Goal: Transaction & Acquisition: Subscribe to service/newsletter

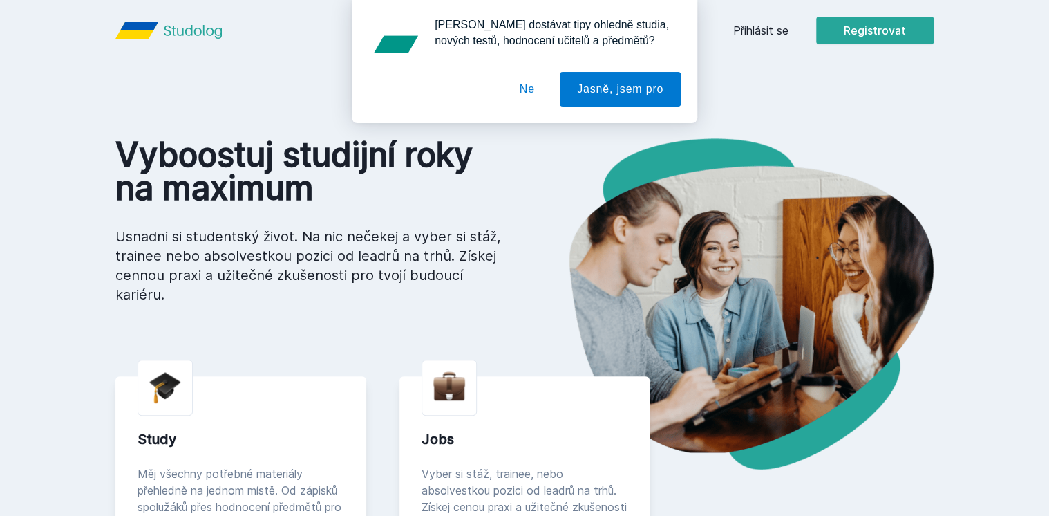
click at [524, 88] on button "Ne" at bounding box center [528, 89] width 50 height 35
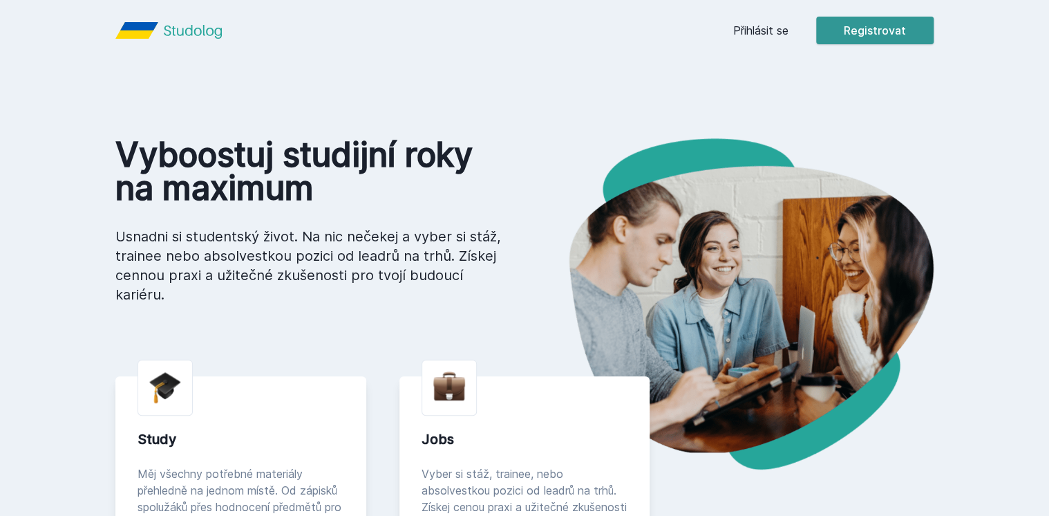
click at [874, 26] on button "Registrovat" at bounding box center [875, 31] width 118 height 28
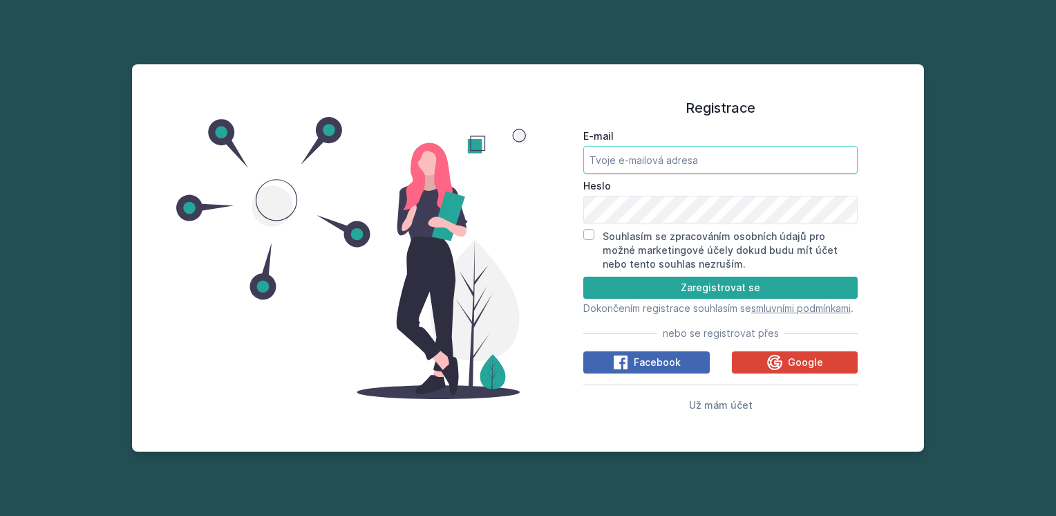
click at [698, 148] on input "E-mail" at bounding box center [720, 160] width 274 height 28
click at [561, 196] on div "Registrace E-mail [GEOGRAPHIC_DATA] Souhlasím se zpracováním osobních údajů pro…" at bounding box center [720, 258] width 385 height 354
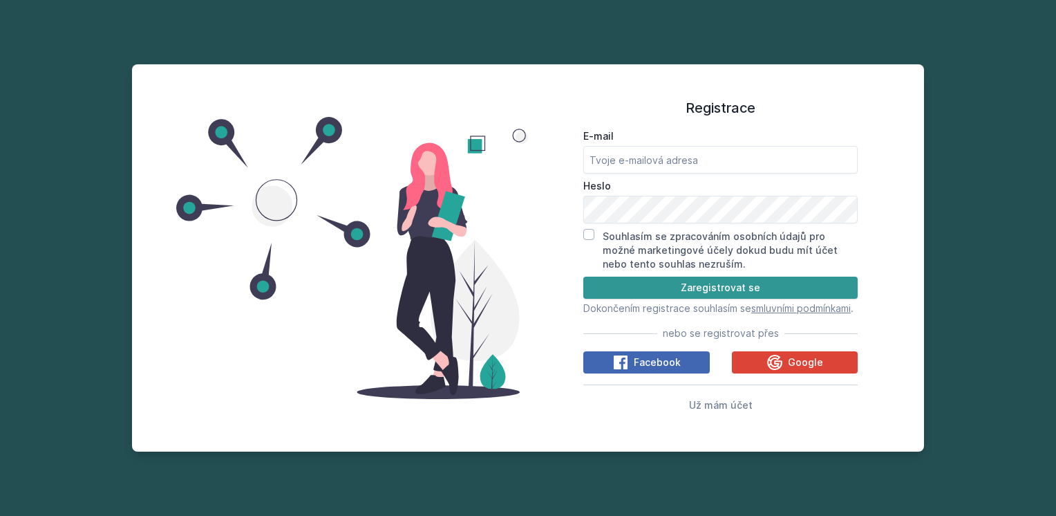
click at [710, 281] on button "Zaregistrovat se" at bounding box center [720, 287] width 274 height 22
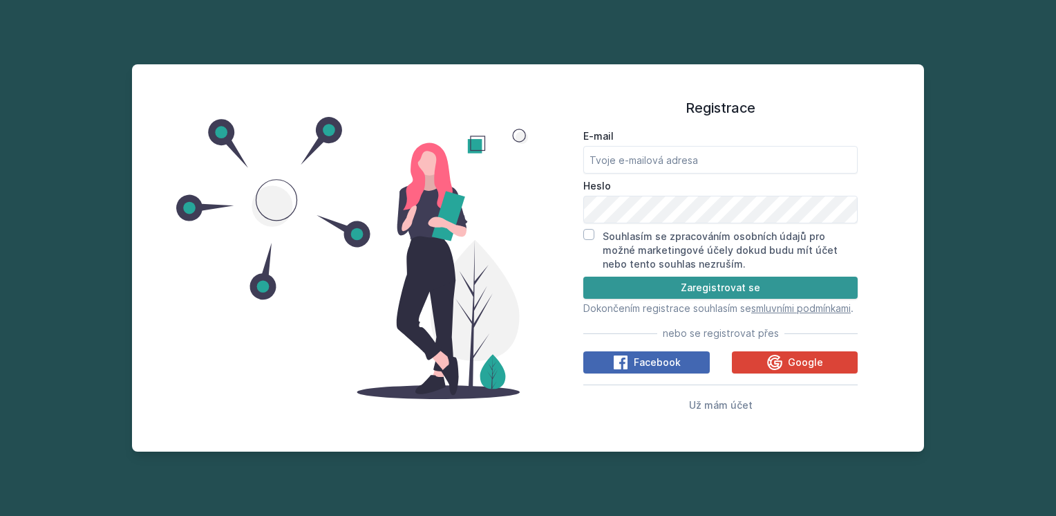
click at [710, 281] on button "Zaregistrovat se" at bounding box center [720, 287] width 274 height 22
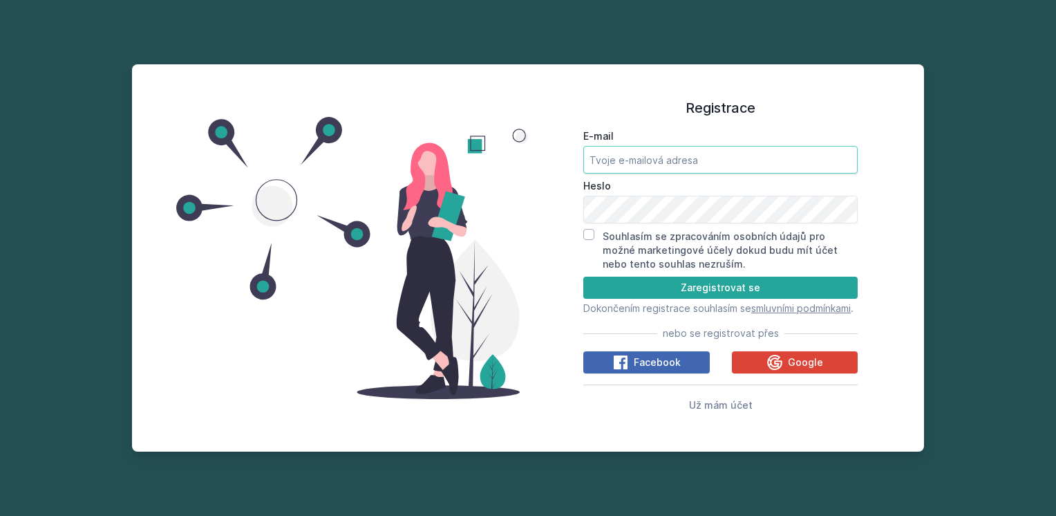
click at [599, 160] on input "E-mail" at bounding box center [720, 160] width 274 height 28
